Goal: Information Seeking & Learning: Learn about a topic

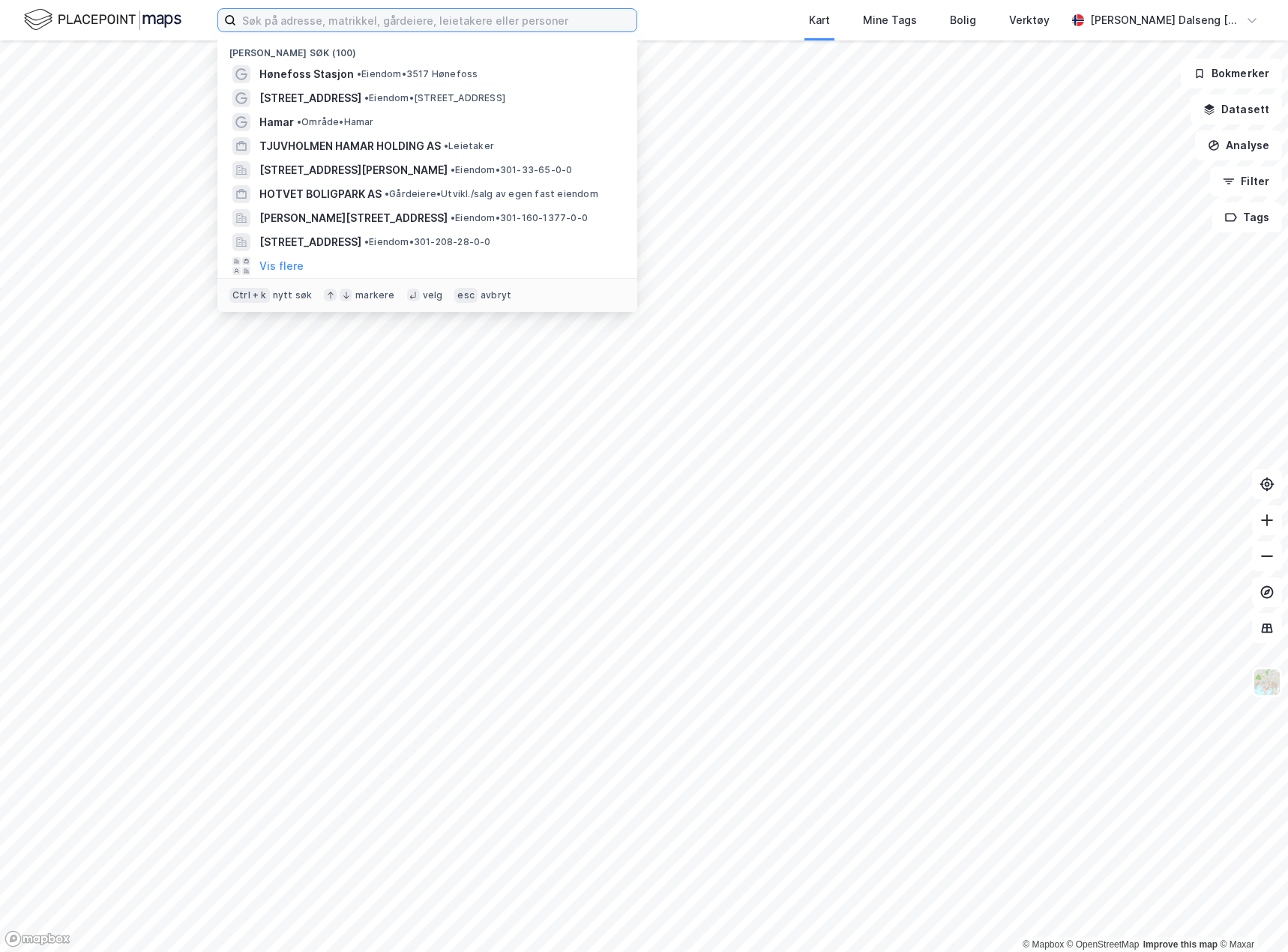
click at [463, 13] on input at bounding box center [436, 20] width 400 height 23
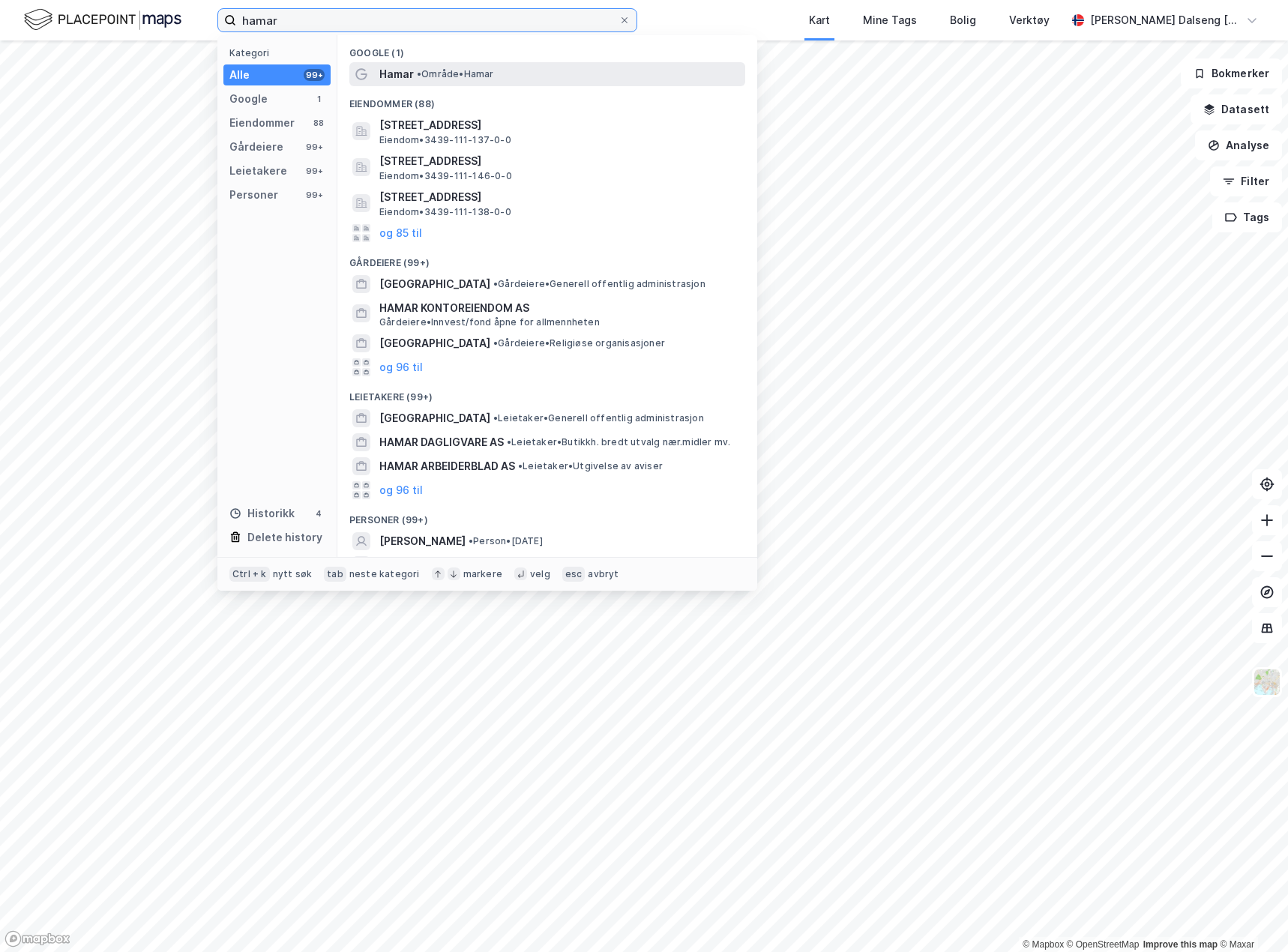
type input "hamar"
click at [445, 69] on span "• Område • [GEOGRAPHIC_DATA]" at bounding box center [455, 74] width 77 height 12
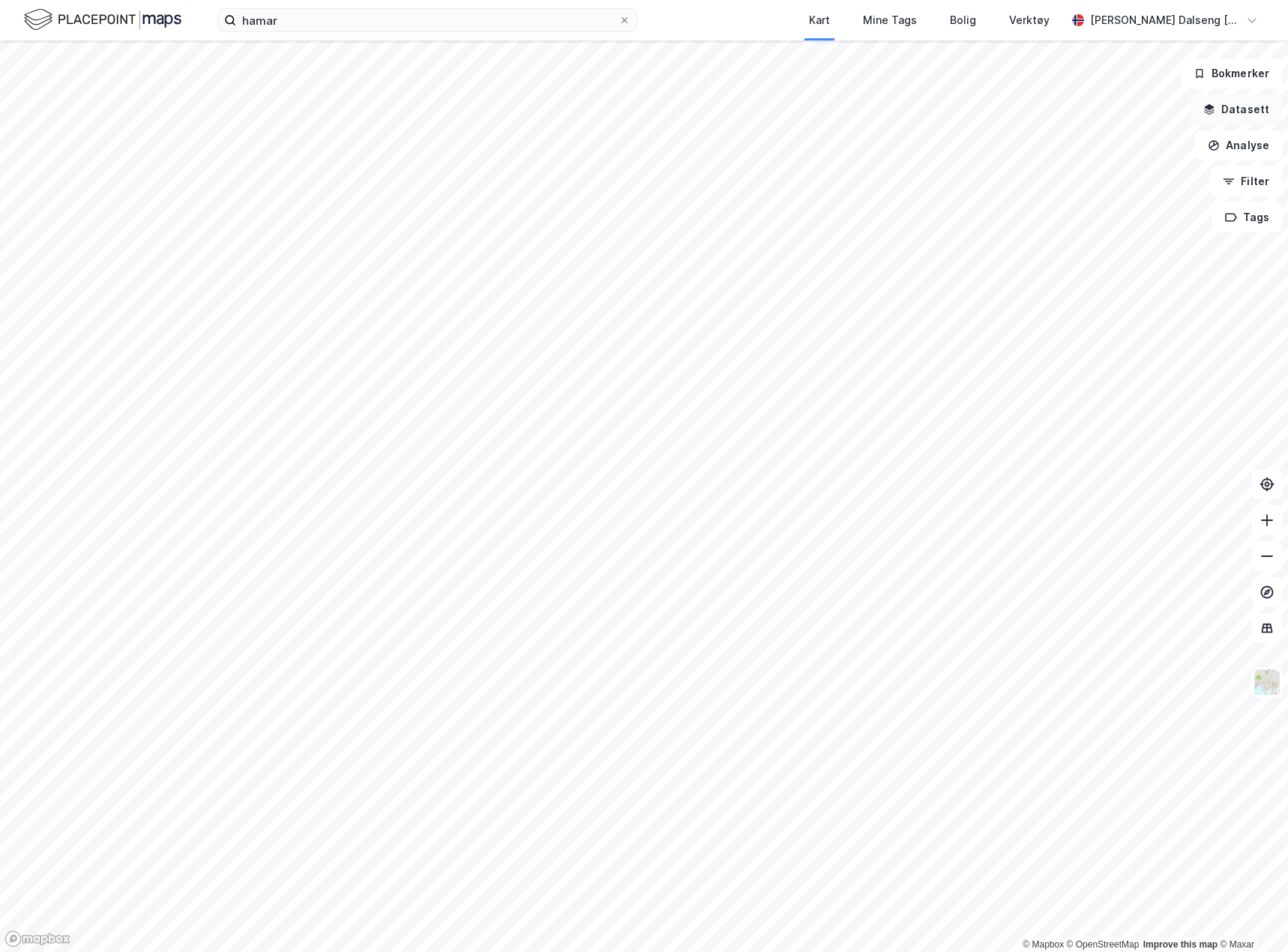
click at [1227, 102] on button "Datasett" at bounding box center [1236, 110] width 92 height 30
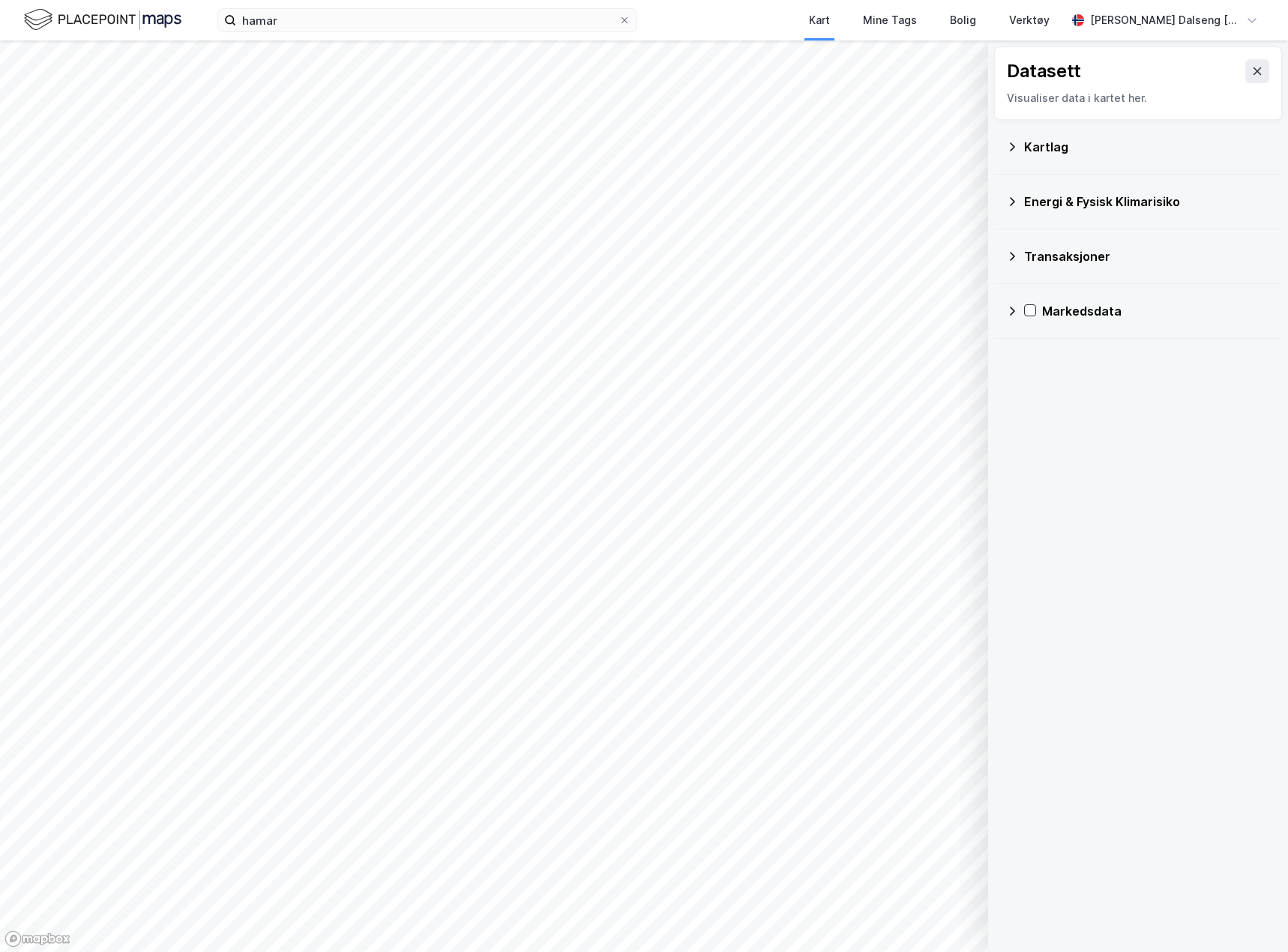
click at [1018, 154] on div "Kartlag" at bounding box center [1137, 147] width 264 height 36
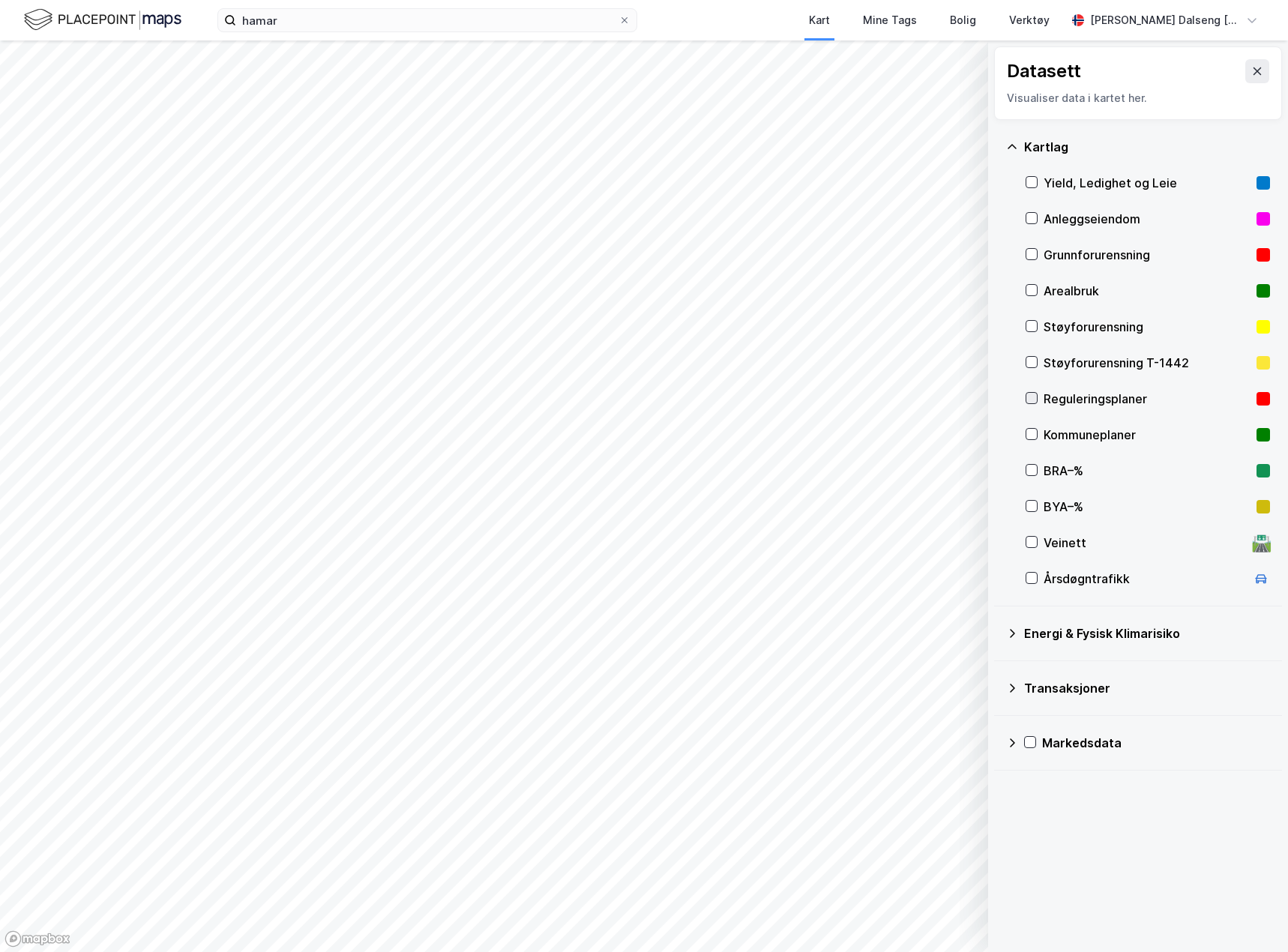
click at [1033, 402] on icon at bounding box center [1032, 398] width 11 height 11
click at [1253, 68] on icon at bounding box center [1257, 71] width 8 height 8
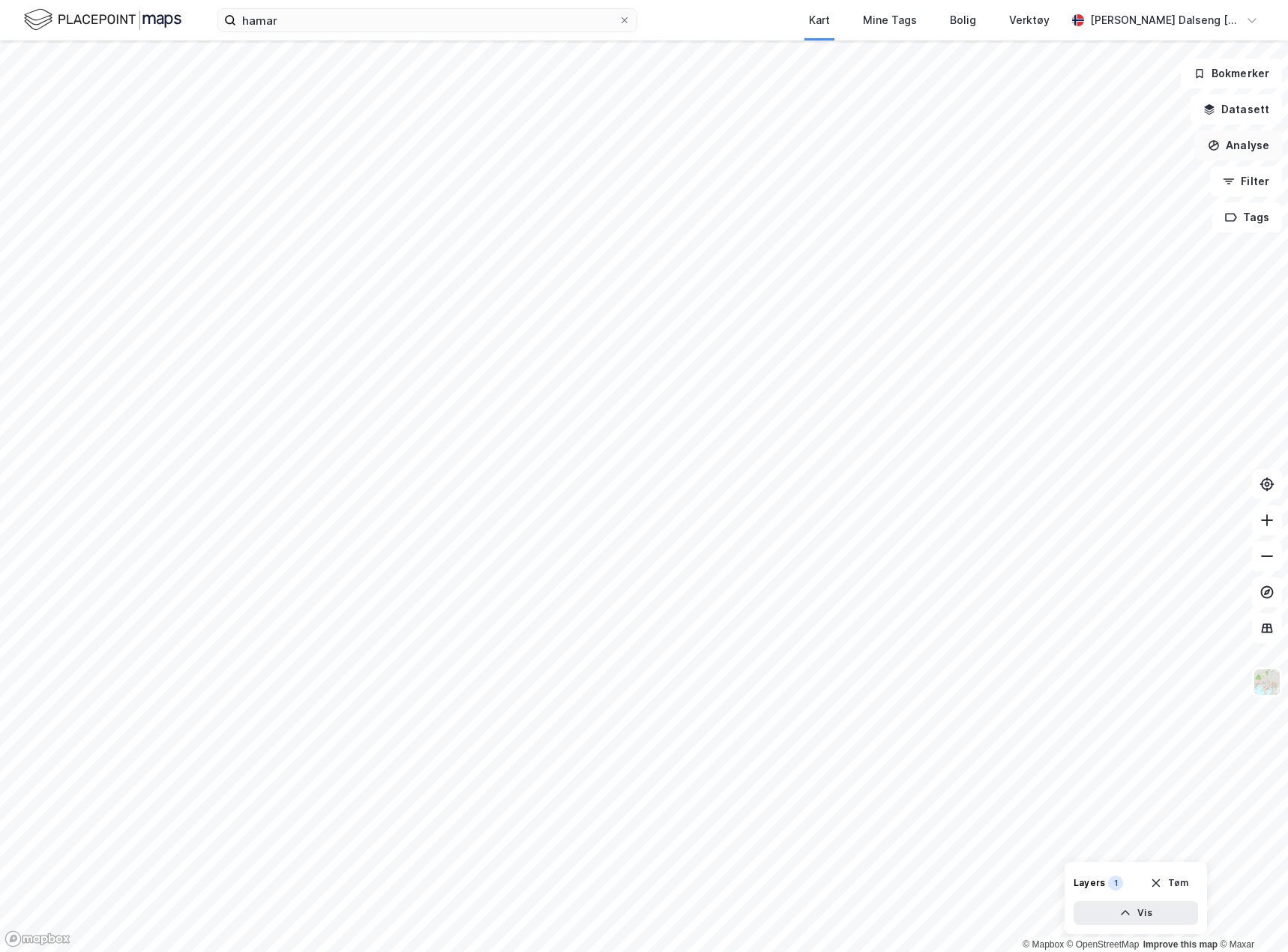
click at [1244, 144] on button "Analyse" at bounding box center [1238, 145] width 87 height 30
click at [1098, 179] on div "Tegn område" at bounding box center [1108, 177] width 130 height 13
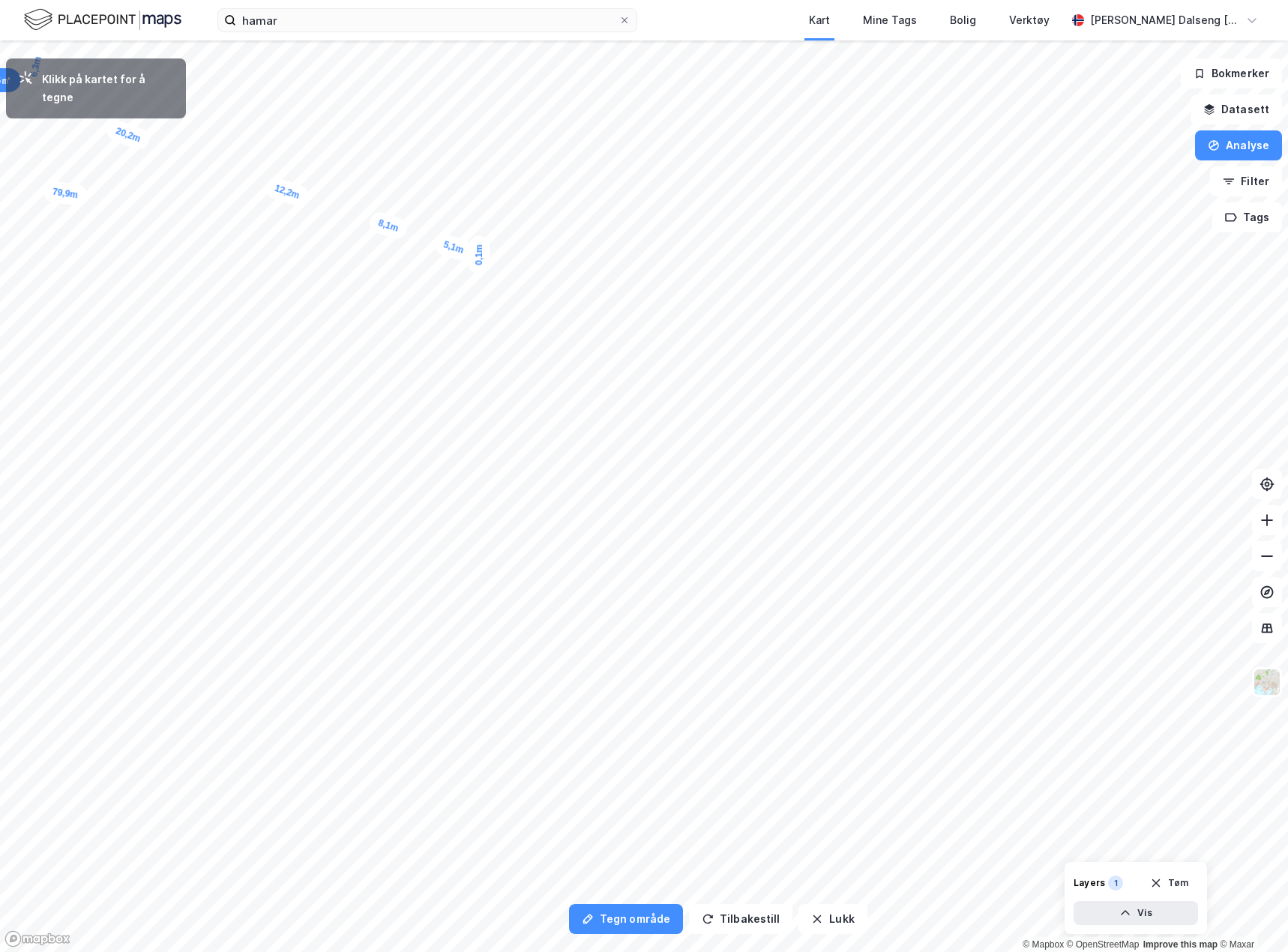
drag, startPoint x: 303, startPoint y: 366, endPoint x: 478, endPoint y: 253, distance: 208.3
click at [478, 253] on div "0,1m" at bounding box center [479, 254] width 21 height 39
click at [419, 652] on div "0,6m" at bounding box center [398, 659] width 42 height 42
click at [886, 653] on div "0,6m" at bounding box center [869, 631] width 35 height 43
click at [844, 41] on div "3 941,68㎡ 1 12,1m 9,9m 14,1m 18,2m 11,5m 8,7m 7,9m 6,1m 6,3m 20,2m 12,2m 8,1m 5…" at bounding box center [644, 41] width 1288 height 0
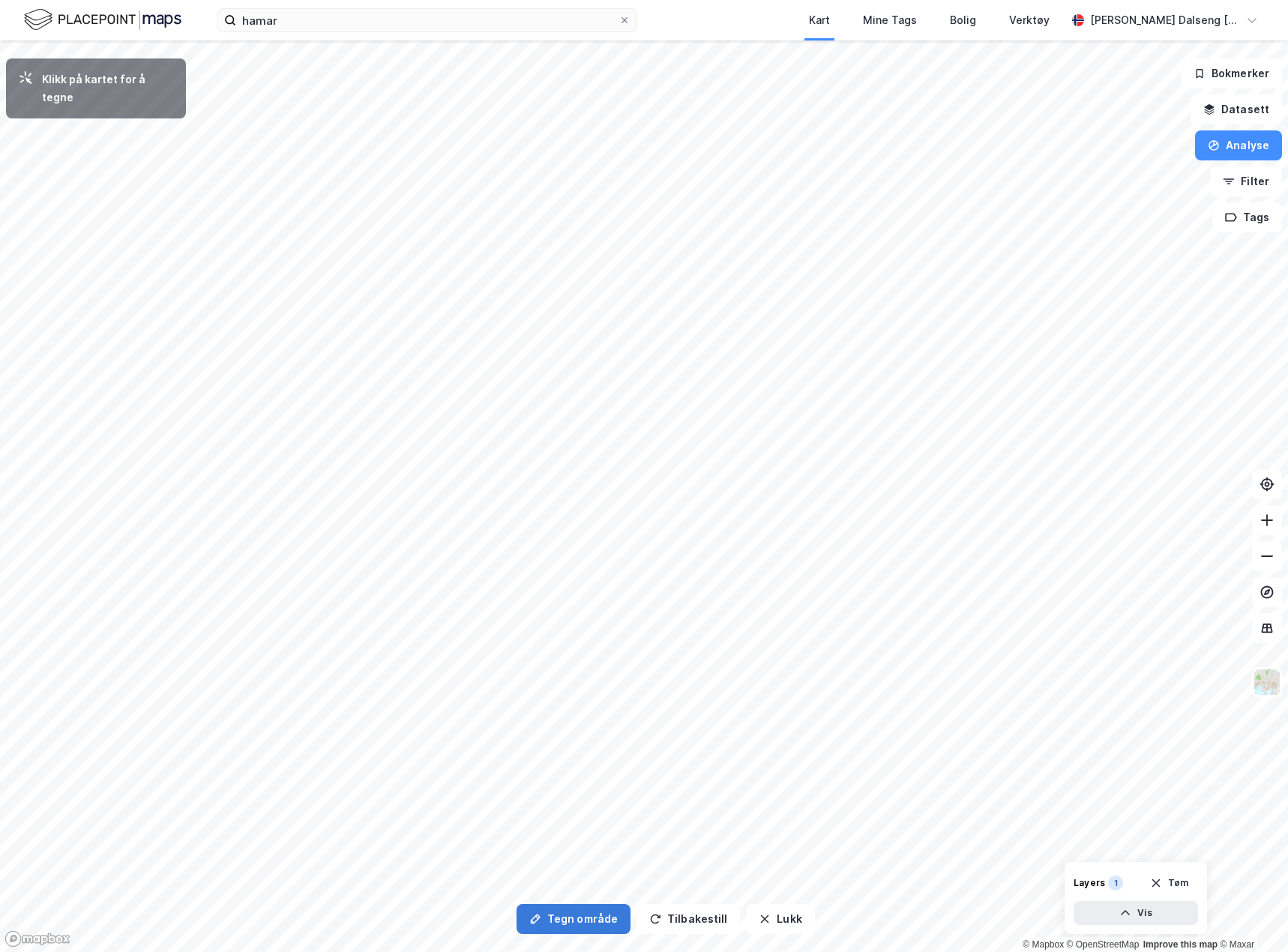
drag, startPoint x: 576, startPoint y: 919, endPoint x: 572, endPoint y: 906, distance: 13.6
click at [576, 919] on button "Tegn område" at bounding box center [573, 919] width 114 height 30
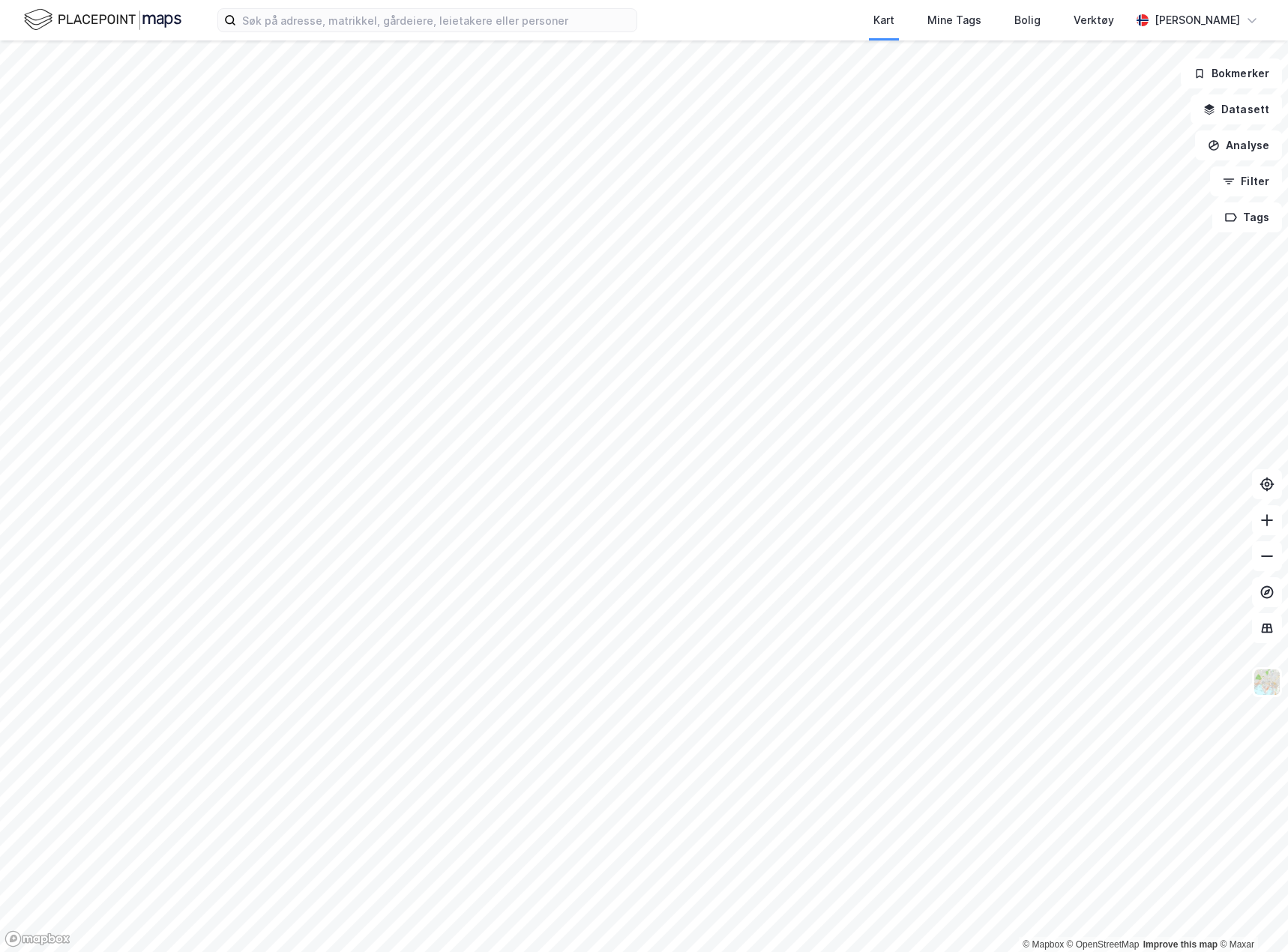
click at [465, 39] on div "Kart Mine Tags Bolig Verktøy [PERSON_NAME] © Mapbox © OpenStreetMap Improve thi…" at bounding box center [644, 476] width 1288 height 952
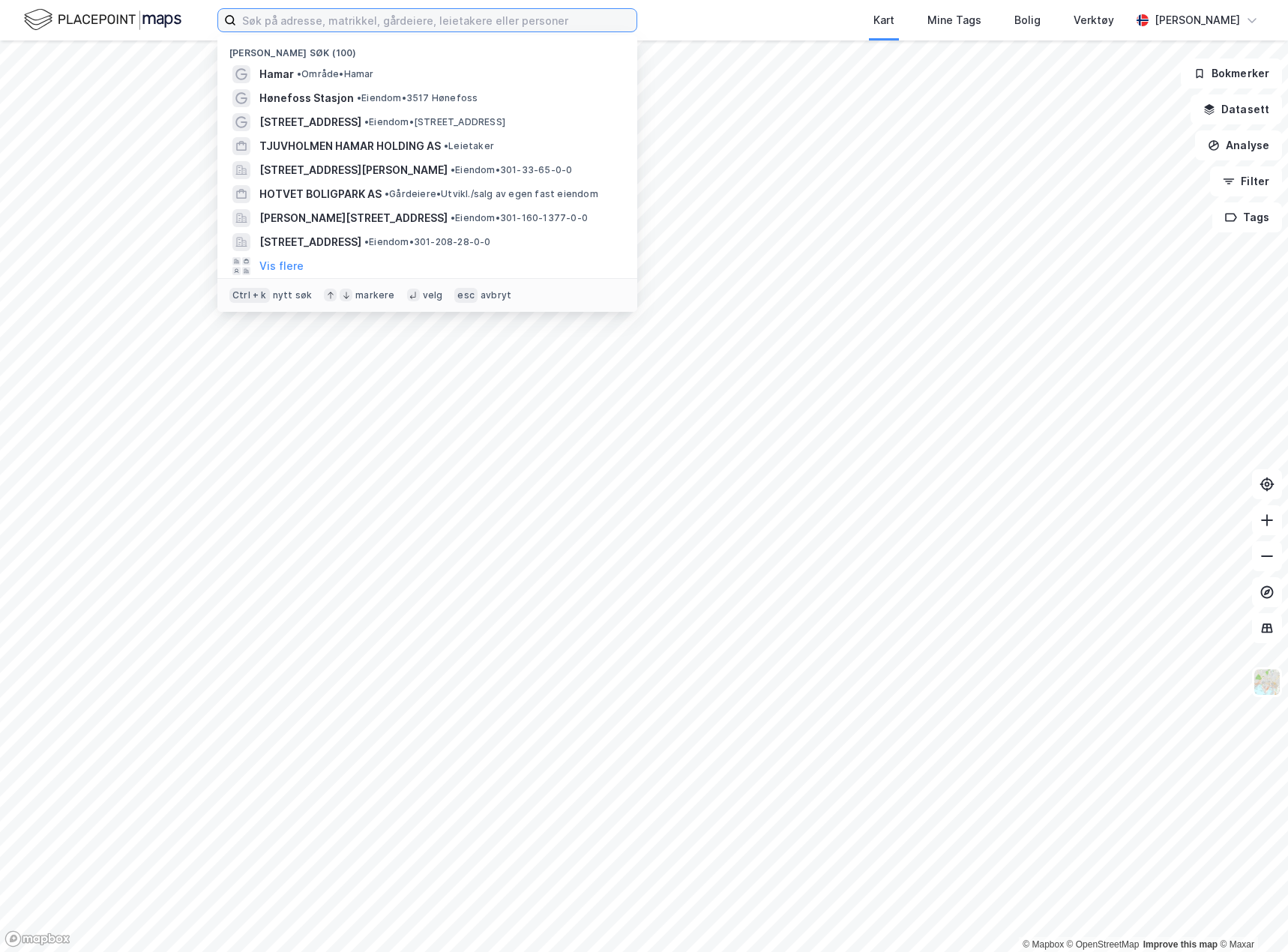
click at [455, 24] on input at bounding box center [436, 20] width 400 height 23
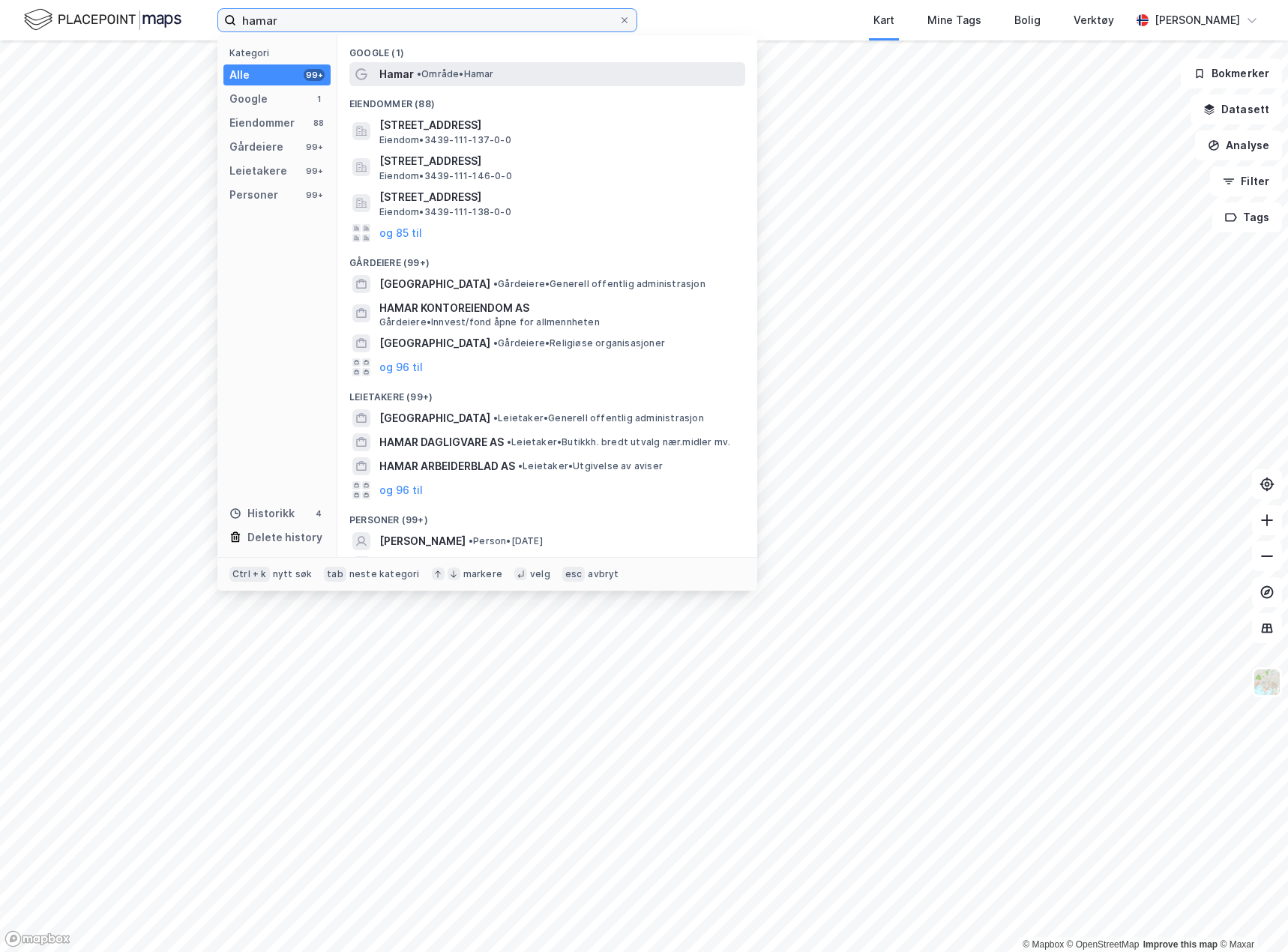
type input "hamar"
click at [432, 75] on span "• Område • [GEOGRAPHIC_DATA]" at bounding box center [455, 74] width 77 height 12
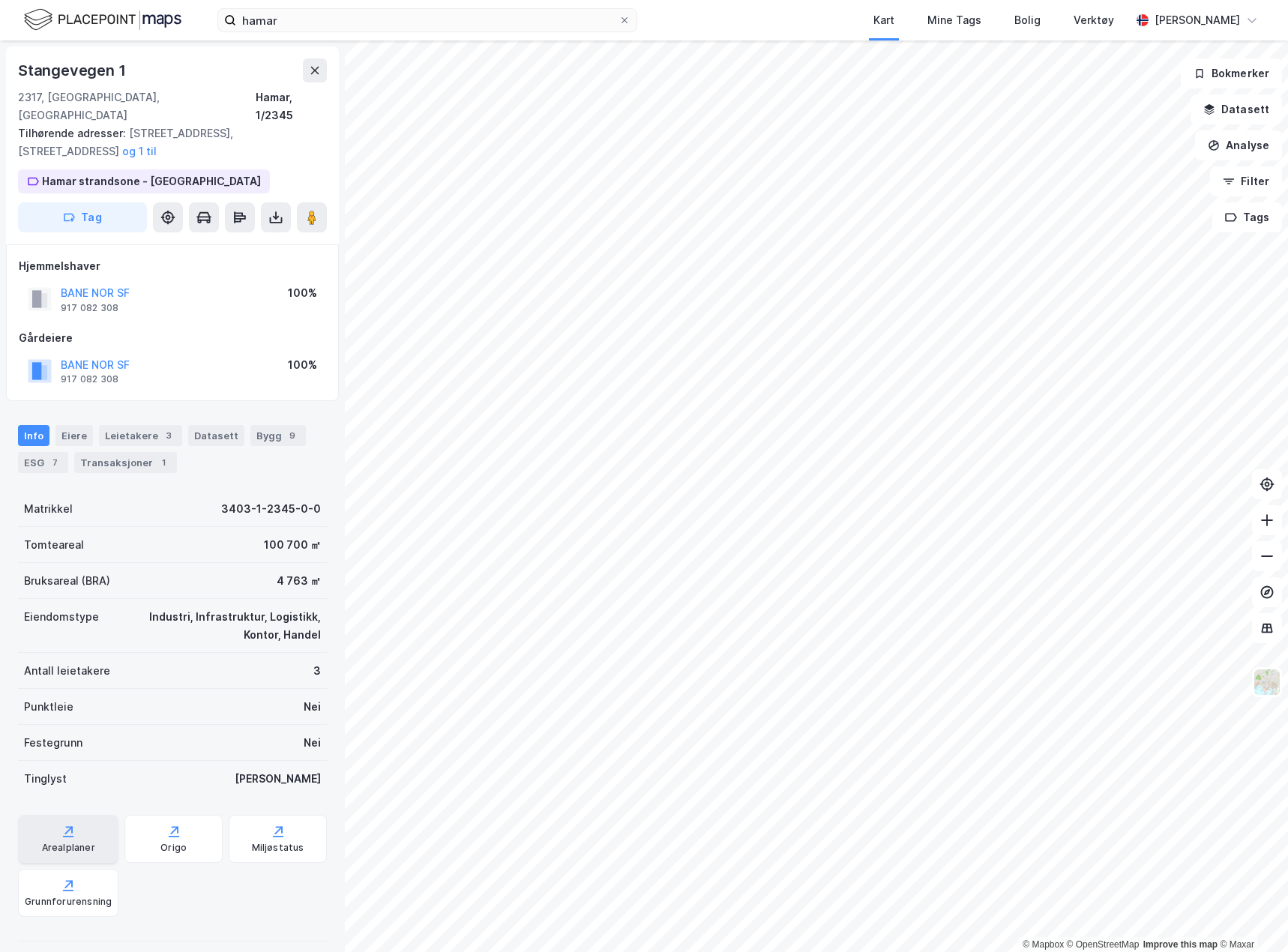
click at [48, 820] on div "Arealplaner" at bounding box center [68, 838] width 101 height 48
